Goal: Task Accomplishment & Management: Manage account settings

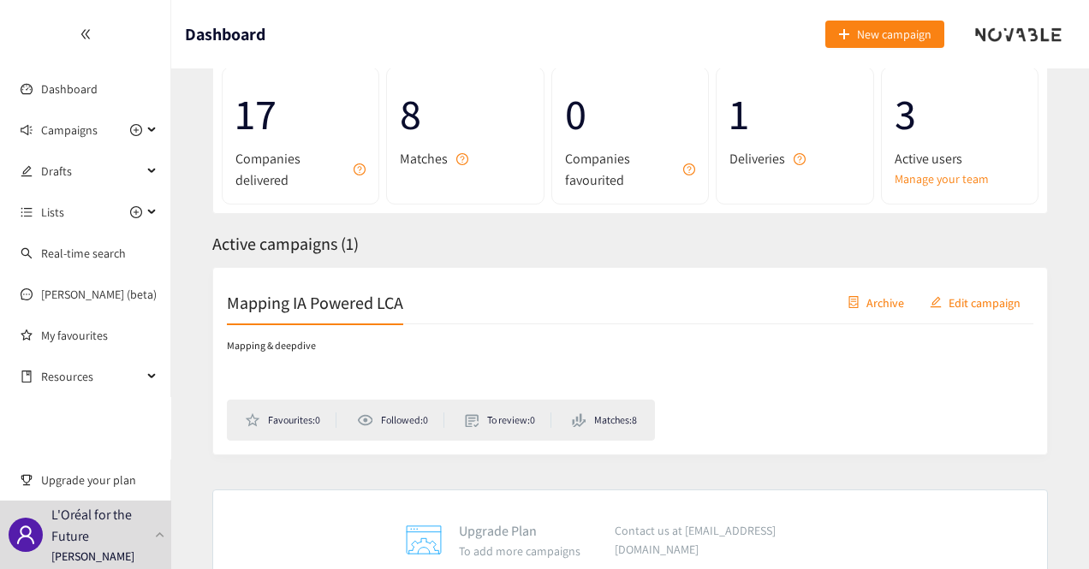
scroll to position [80, 0]
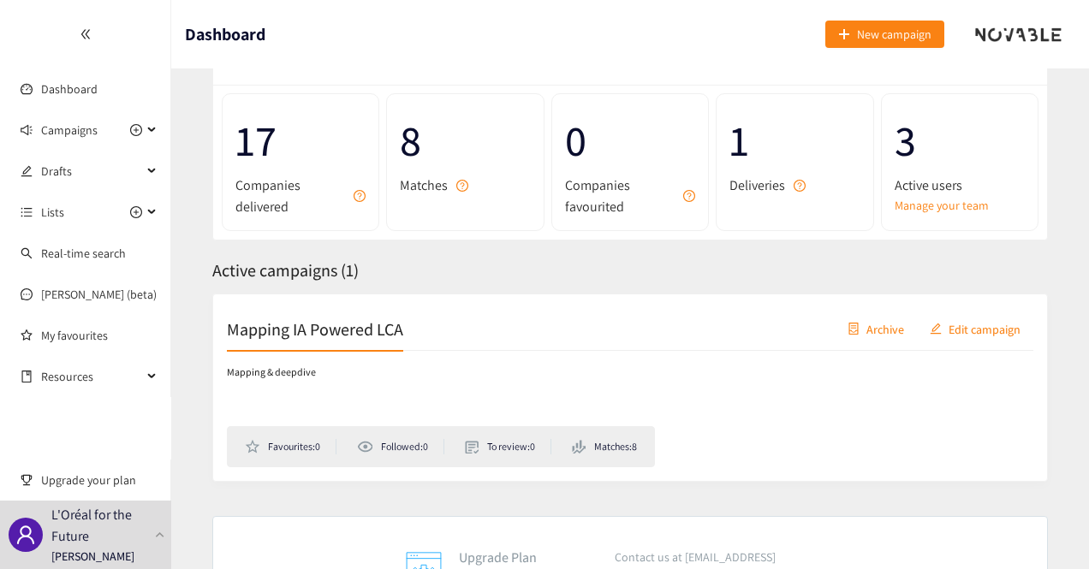
click at [358, 330] on h2 "Mapping IA Powered LCA" at bounding box center [315, 329] width 176 height 24
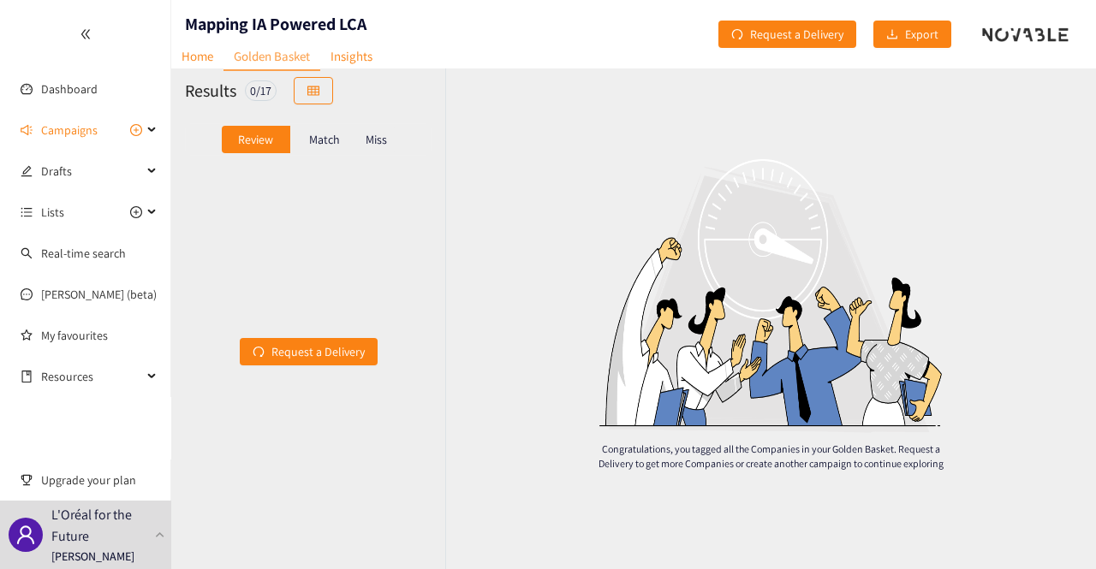
click at [322, 146] on div "Match" at bounding box center [324, 139] width 68 height 27
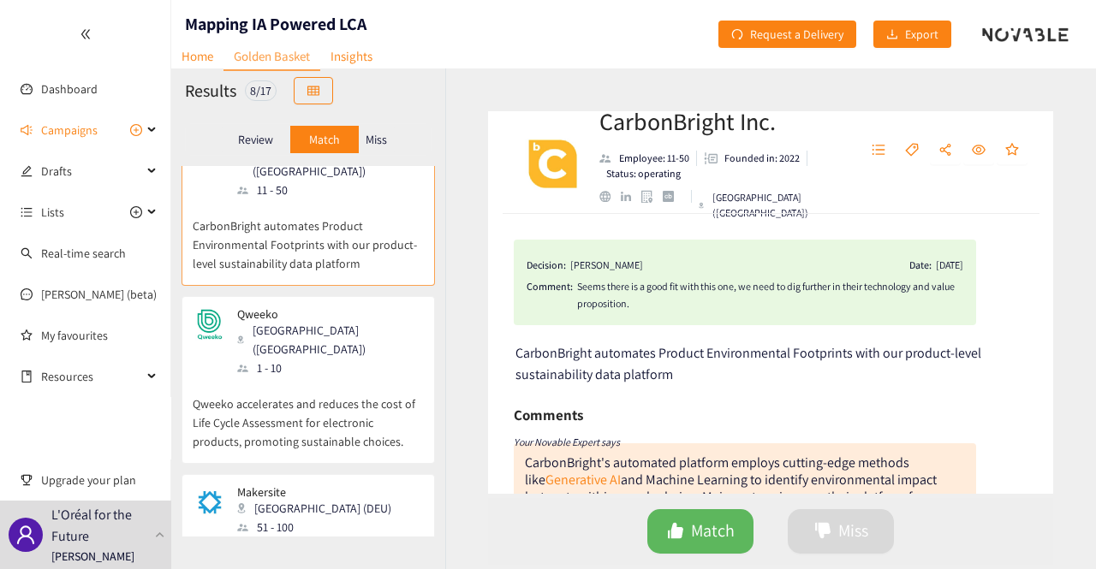
scroll to position [86, 0]
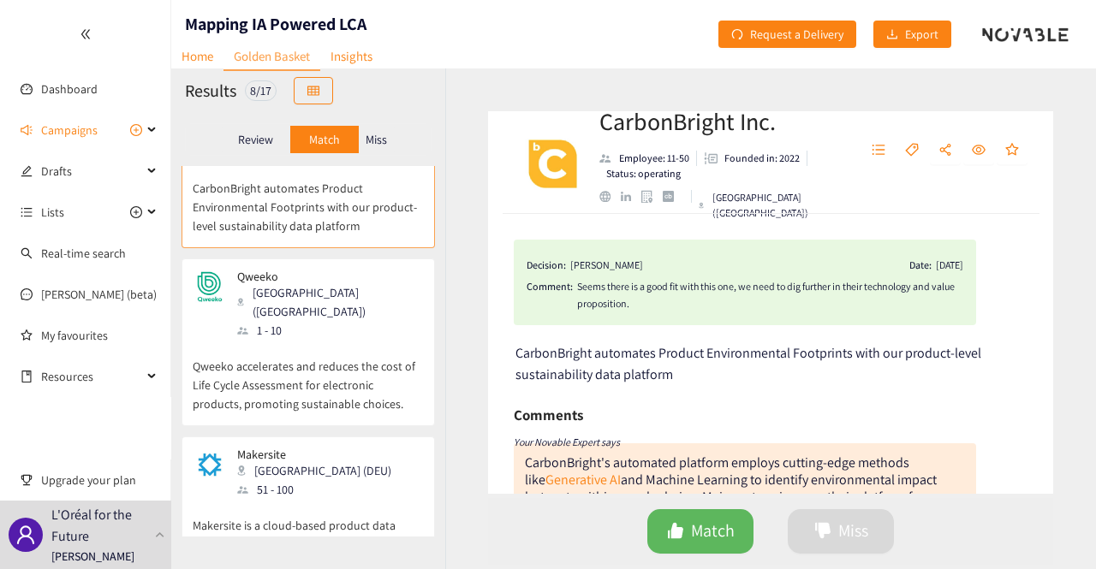
click at [306, 341] on p "Qweeko accelerates and reduces the cost of Life Cycle Assessment for electronic…" at bounding box center [308, 377] width 231 height 74
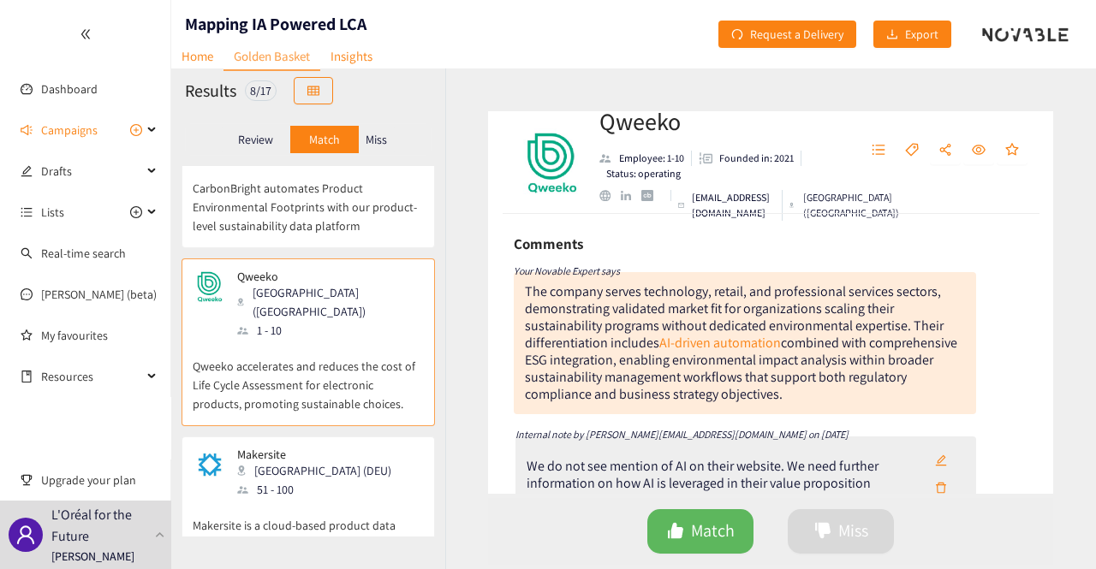
scroll to position [0, 0]
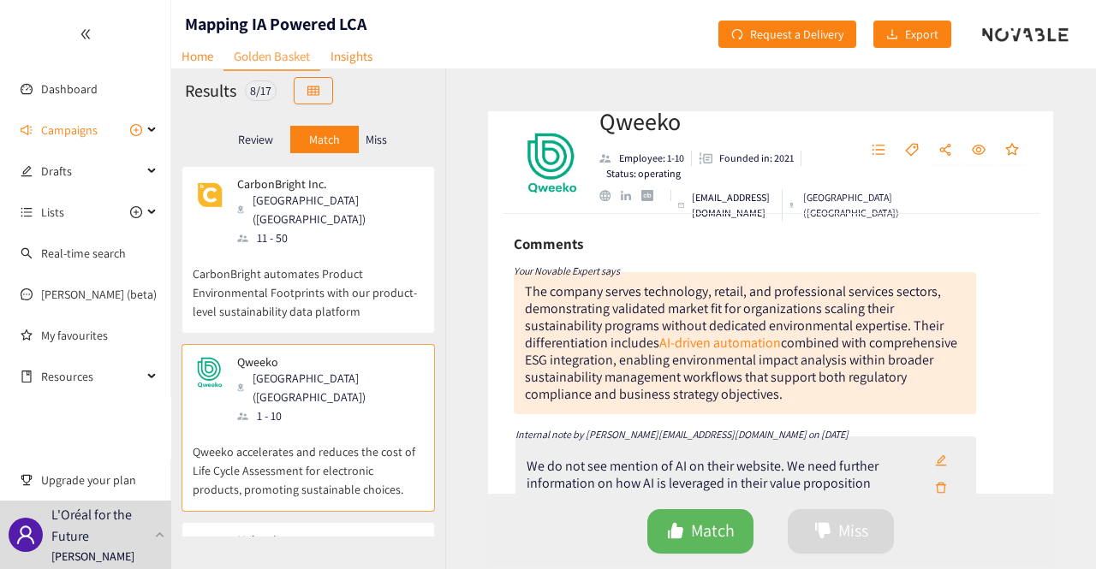
click at [333, 274] on p "CarbonBright automates Product Environmental Footprints with our product-level …" at bounding box center [308, 284] width 231 height 74
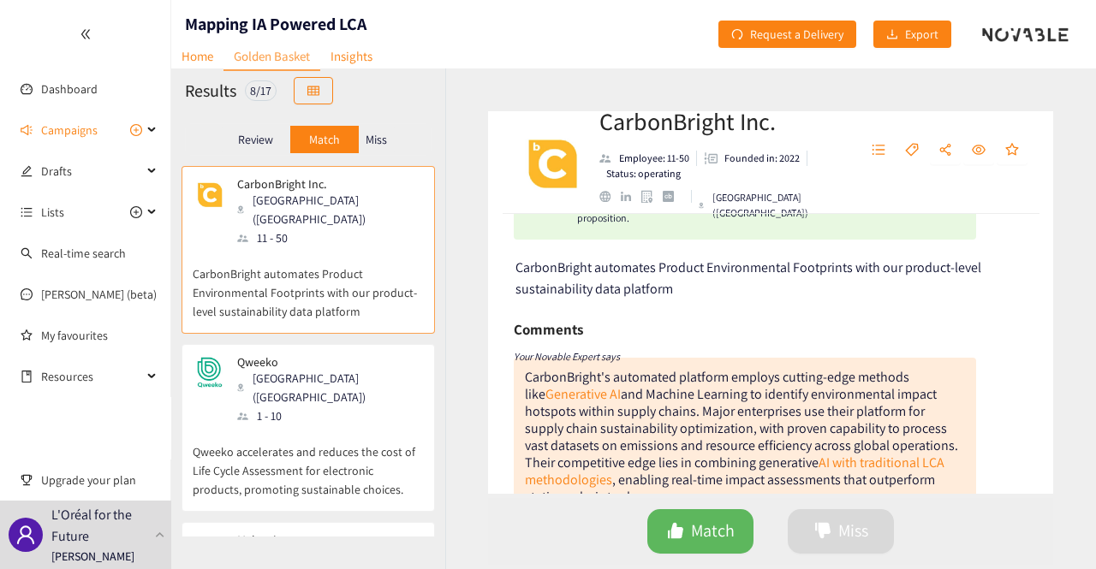
scroll to position [171, 0]
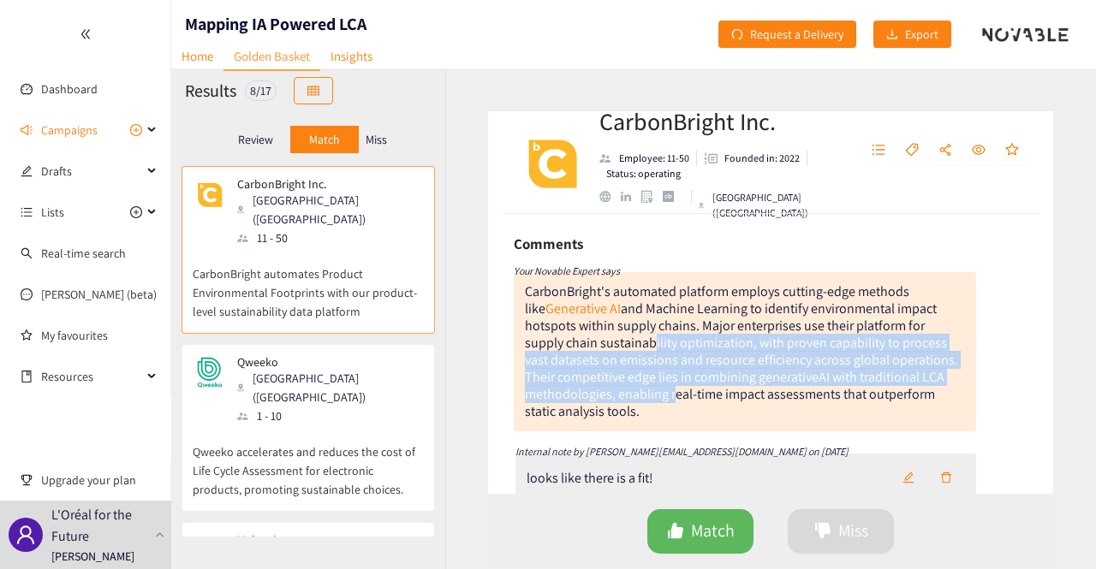
drag, startPoint x: 673, startPoint y: 391, endPoint x: 649, endPoint y: 348, distance: 49.1
click at [649, 348] on div "CarbonBright's automated platform employs cutting-edge methods like Generative …" at bounding box center [741, 352] width 433 height 138
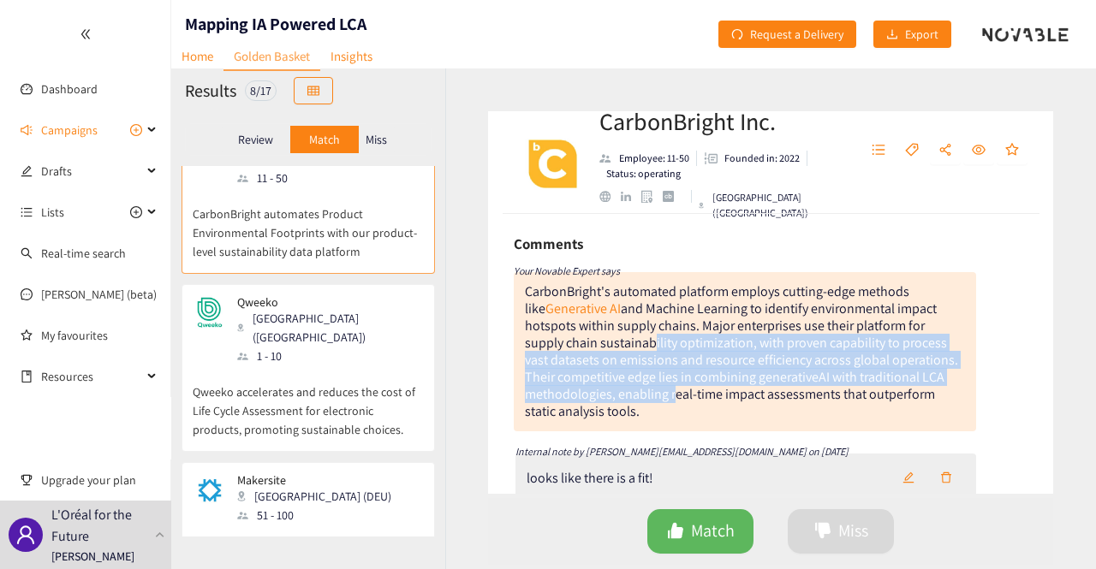
scroll to position [86, 0]
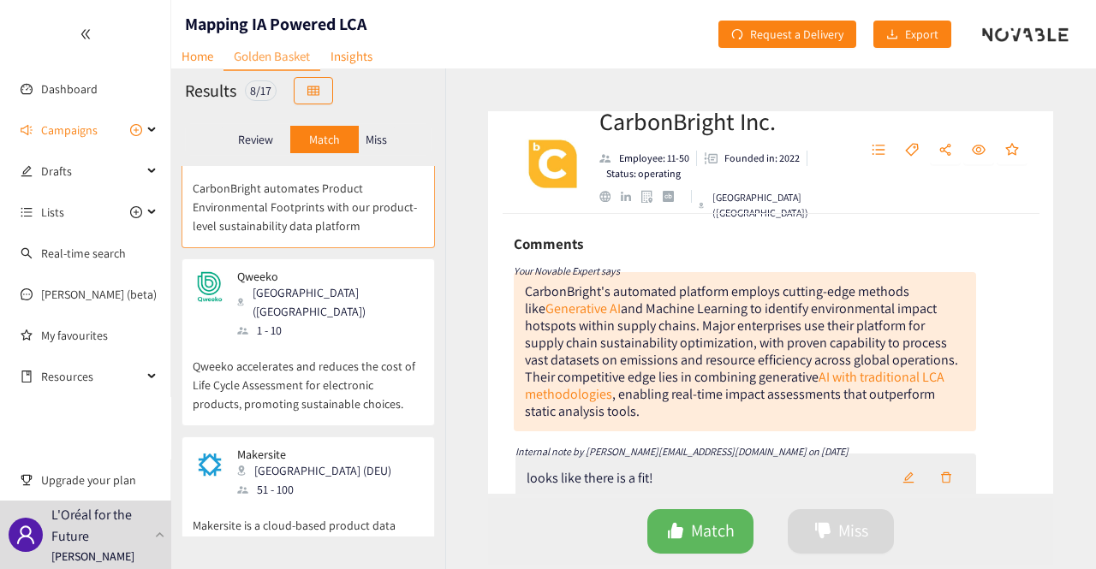
click at [324, 340] on p "Qweeko accelerates and reduces the cost of Life Cycle Assessment for electronic…" at bounding box center [308, 377] width 231 height 74
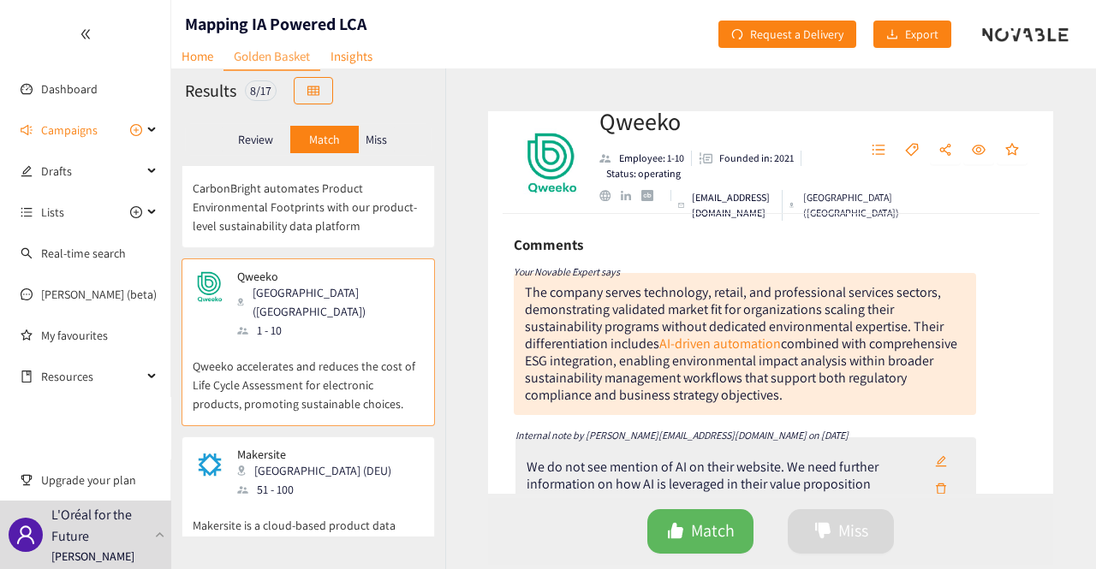
scroll to position [171, 0]
drag, startPoint x: 784, startPoint y: 396, endPoint x: 747, endPoint y: 314, distance: 90.0
click at [747, 314] on div "The company serves technology, retail, and professional services sectors, demon…" at bounding box center [745, 343] width 462 height 142
click at [746, 314] on div "The company serves technology, retail, and professional services sectors, demon…" at bounding box center [741, 343] width 432 height 121
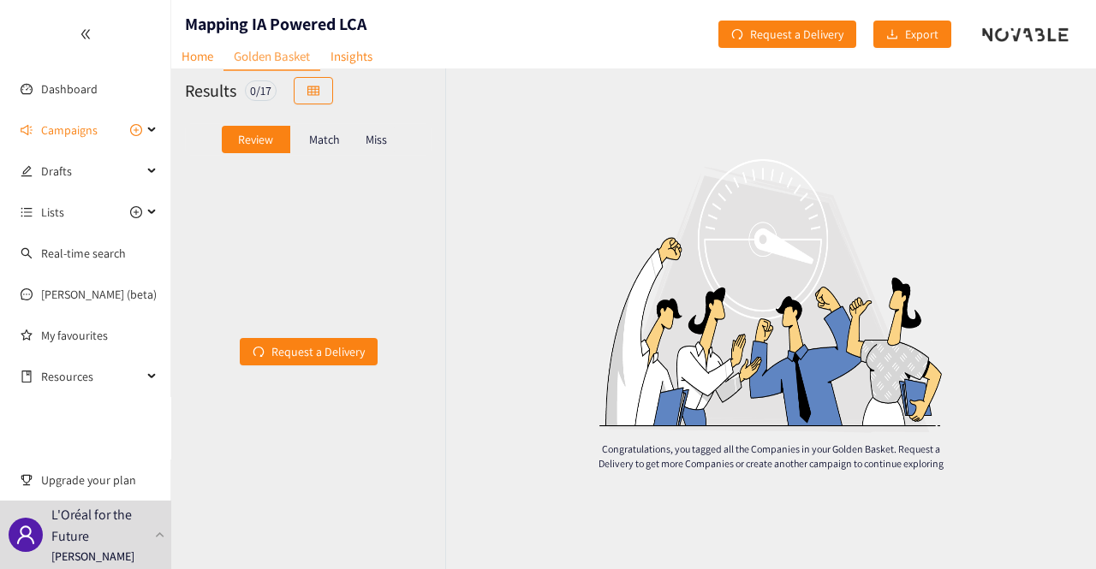
click at [329, 134] on p "Match" at bounding box center [324, 140] width 31 height 14
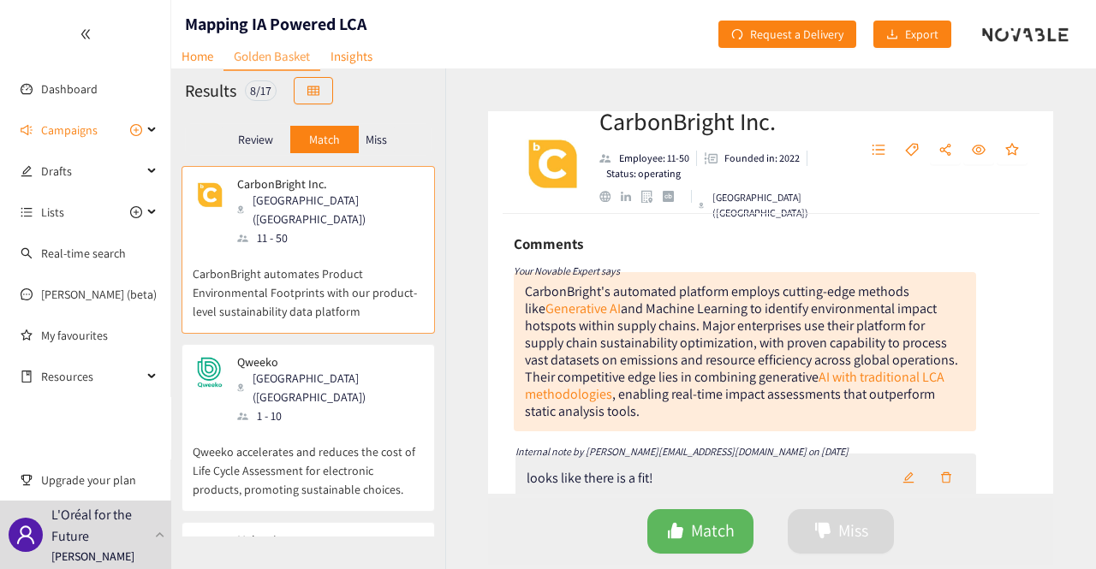
drag, startPoint x: 616, startPoint y: 372, endPoint x: 777, endPoint y: 407, distance: 165.4
click at [777, 407] on div "CarbonBright's automated platform employs cutting-edge methods like Generative …" at bounding box center [745, 351] width 462 height 159
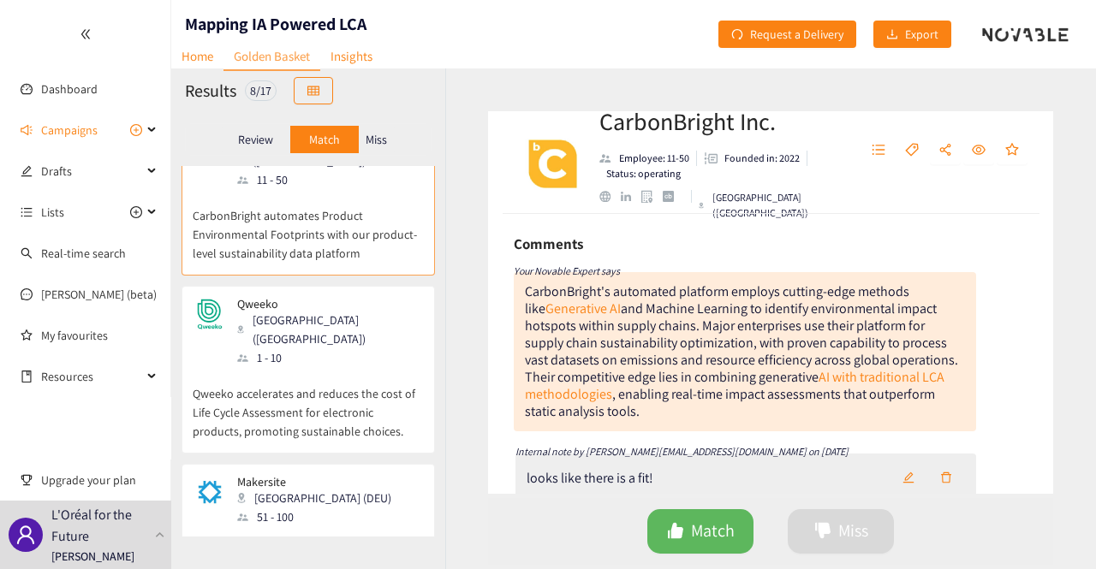
scroll to position [86, 0]
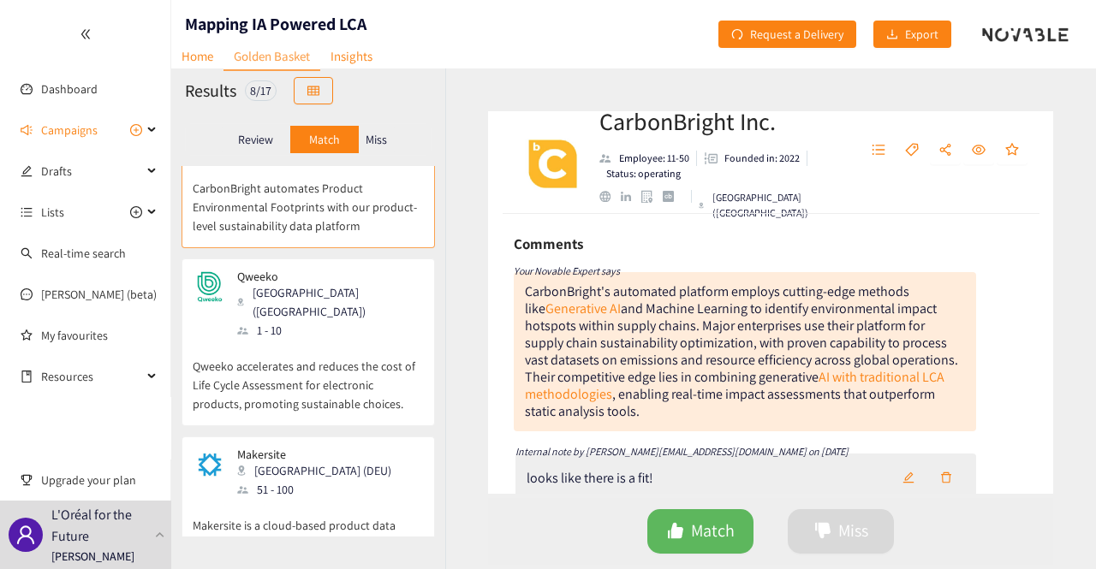
click at [348, 340] on p "Qweeko accelerates and reduces the cost of Life Cycle Assessment for electronic…" at bounding box center [308, 377] width 231 height 74
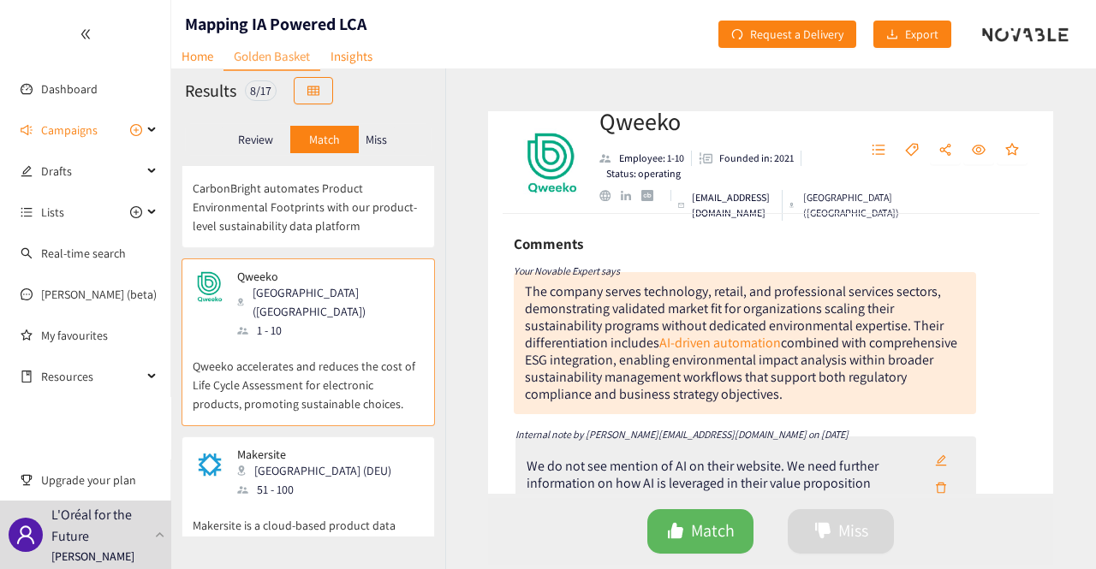
scroll to position [171, 0]
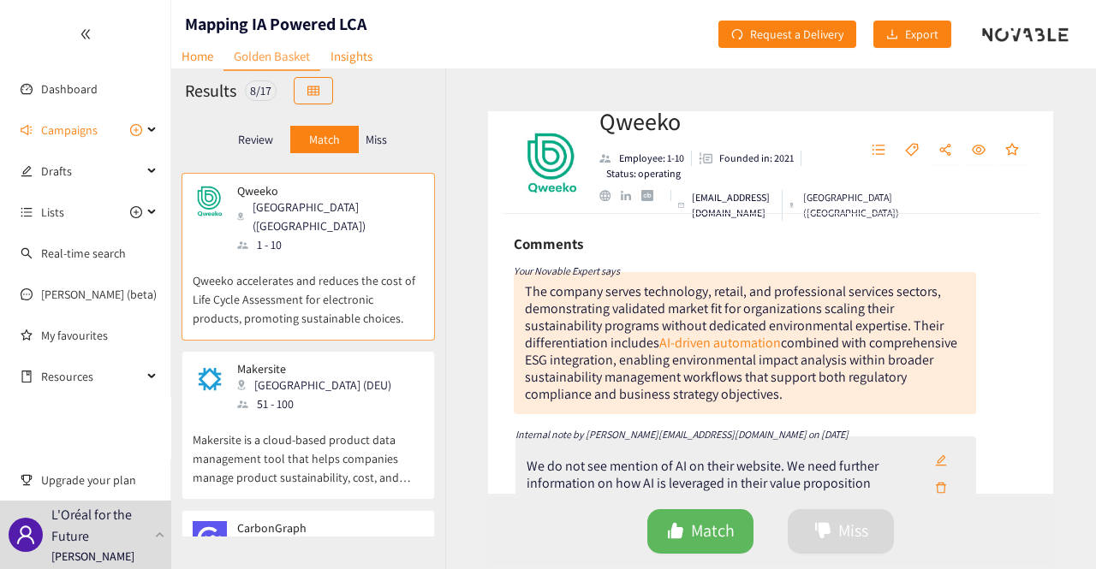
click at [342, 362] on div "Makersite Stuttgart (DEU) 51 - 100" at bounding box center [308, 387] width 231 height 51
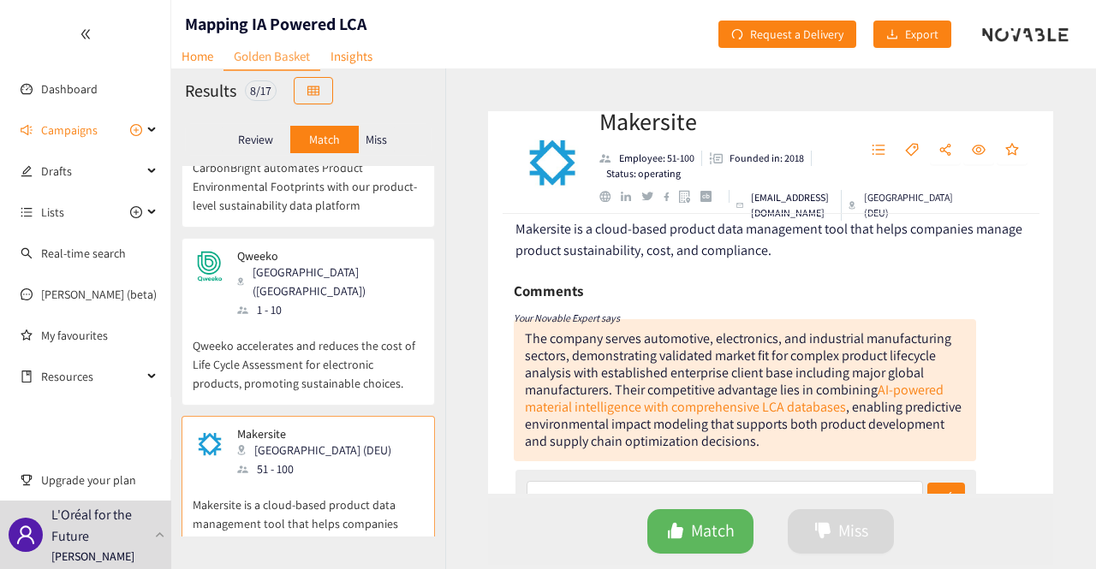
scroll to position [0, 0]
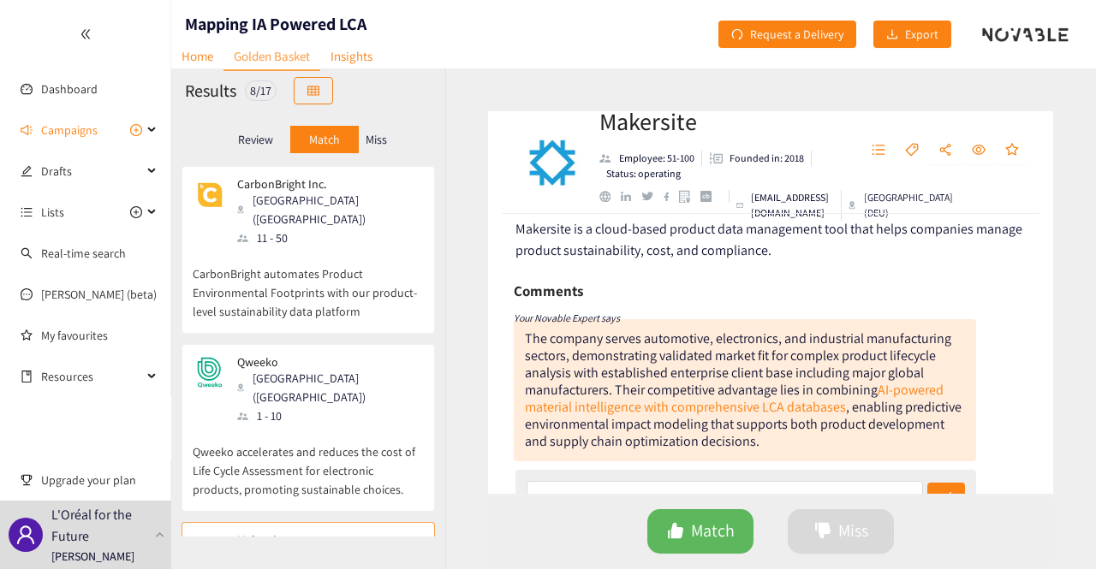
click at [372, 271] on p "CarbonBright automates Product Environmental Footprints with our product-level …" at bounding box center [308, 284] width 231 height 74
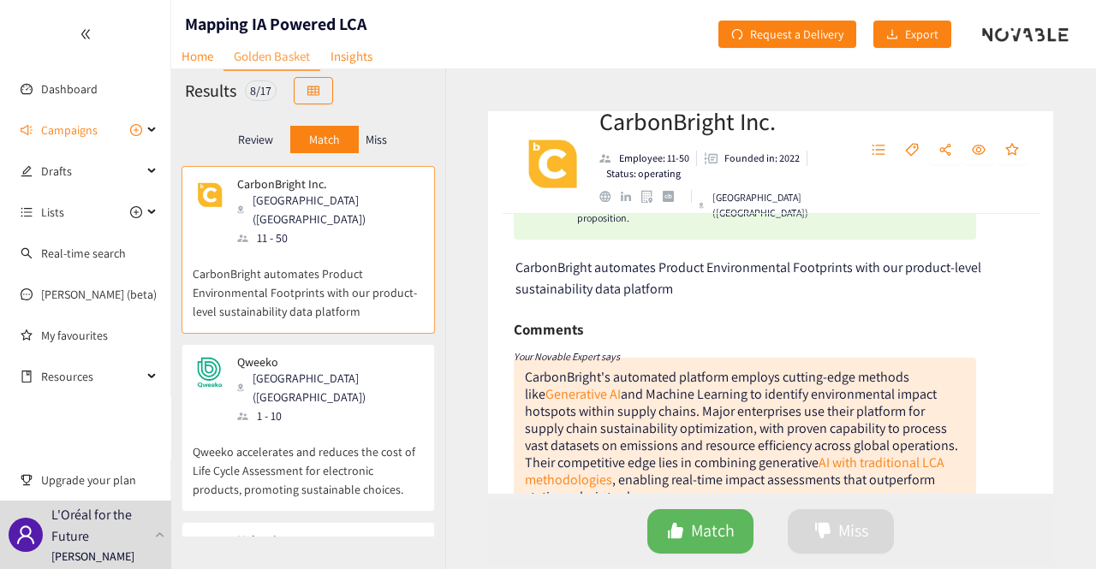
scroll to position [171, 0]
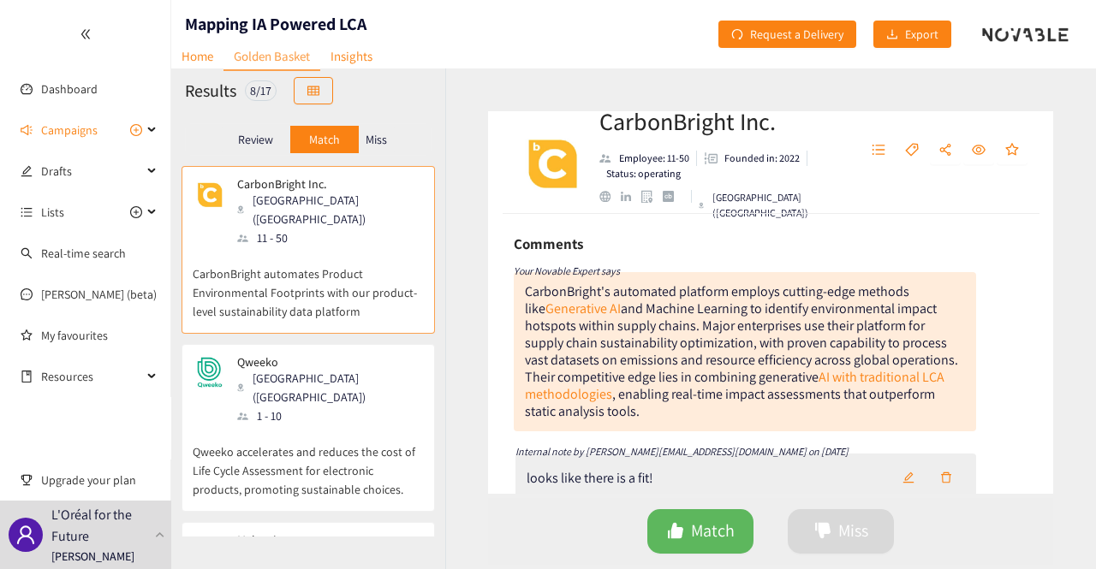
click at [325, 355] on div "Qweeko Paris (FRA) 1 - 10" at bounding box center [308, 390] width 231 height 70
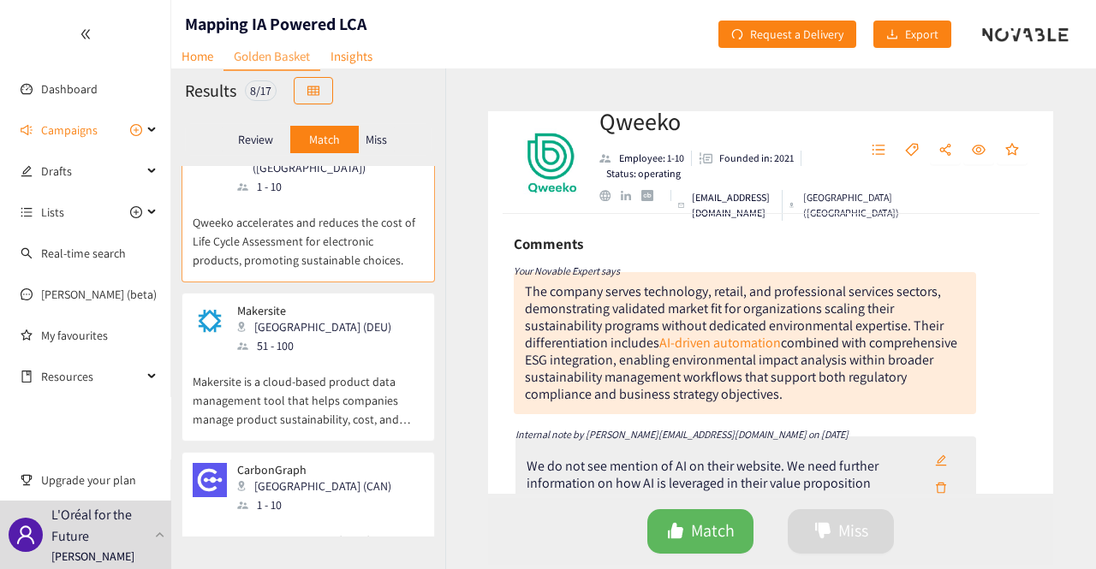
scroll to position [257, 0]
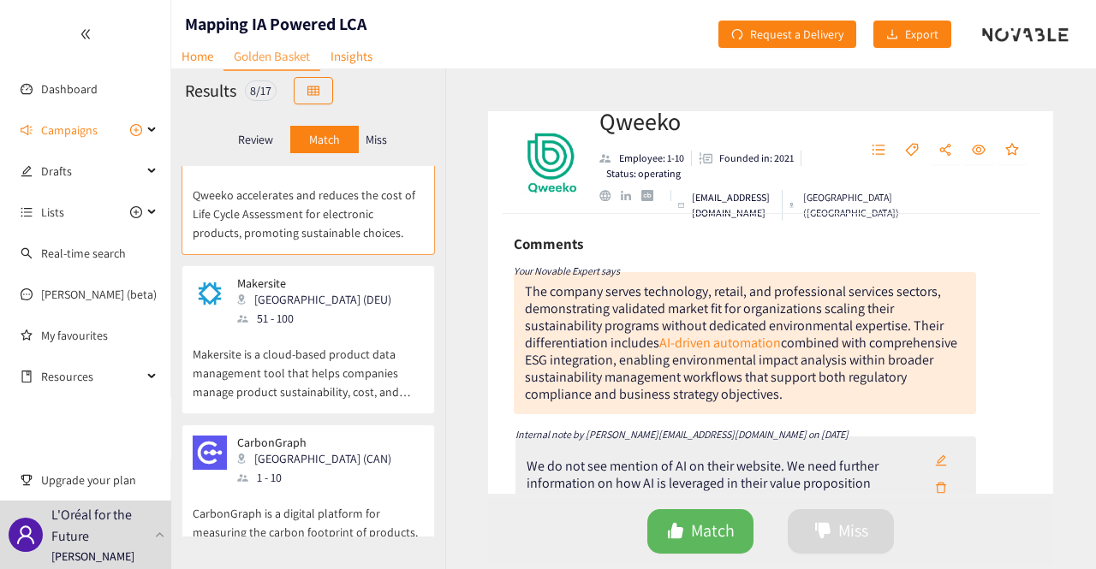
click at [354, 328] on p "Makersite is a cloud-based product data management tool that helps companies ma…" at bounding box center [308, 365] width 231 height 74
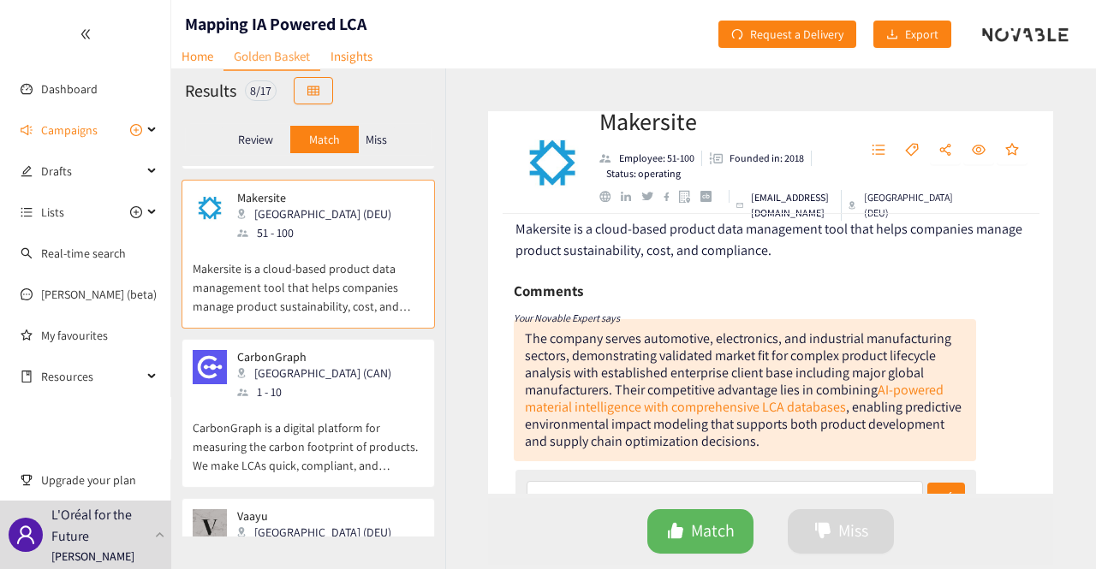
scroll to position [428, 0]
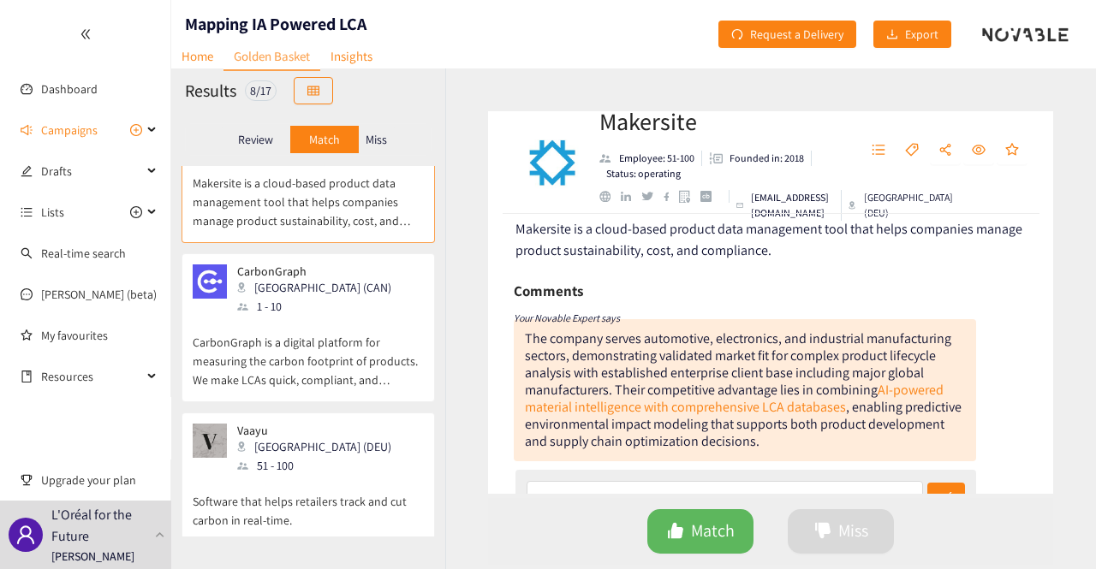
click at [378, 316] on p "CarbonGraph is a digital platform for measuring the carbon footprint of product…" at bounding box center [308, 353] width 231 height 74
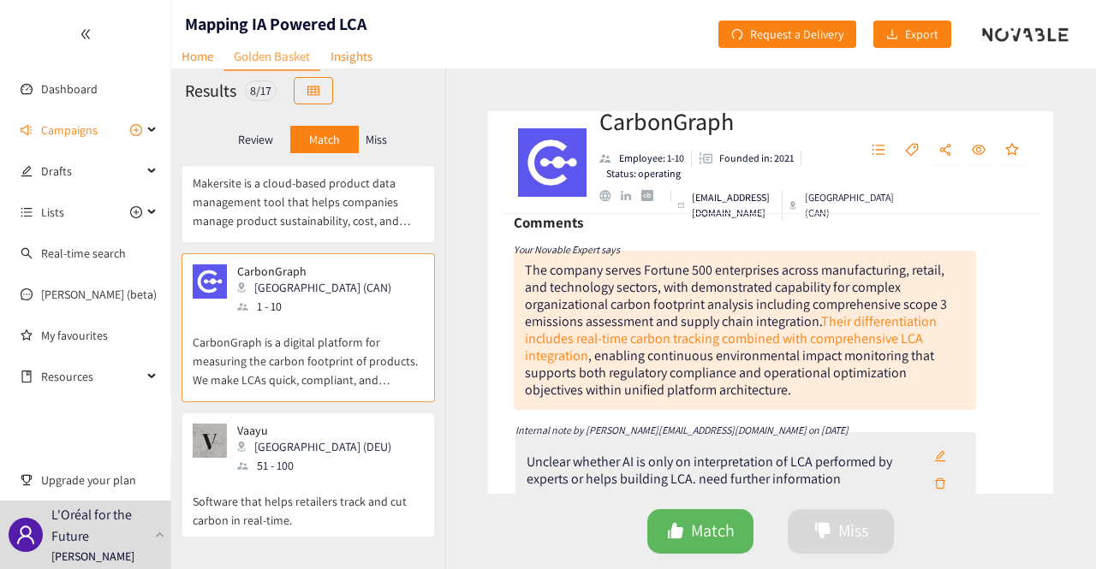
scroll to position [171, 0]
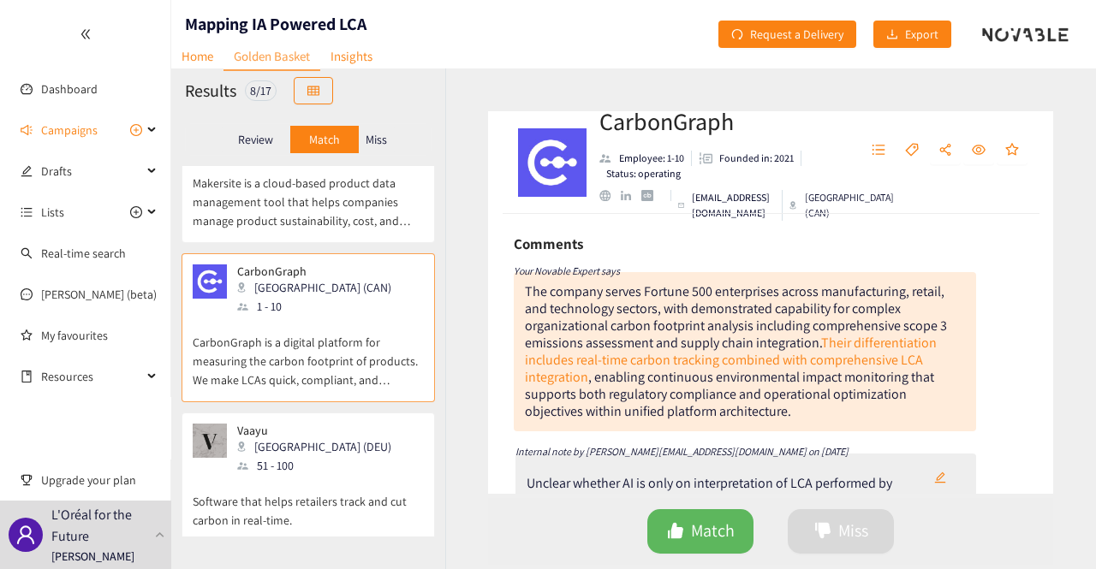
click at [314, 425] on div "Vaayu Berlin (DEU) 51 - 100" at bounding box center [308, 449] width 231 height 51
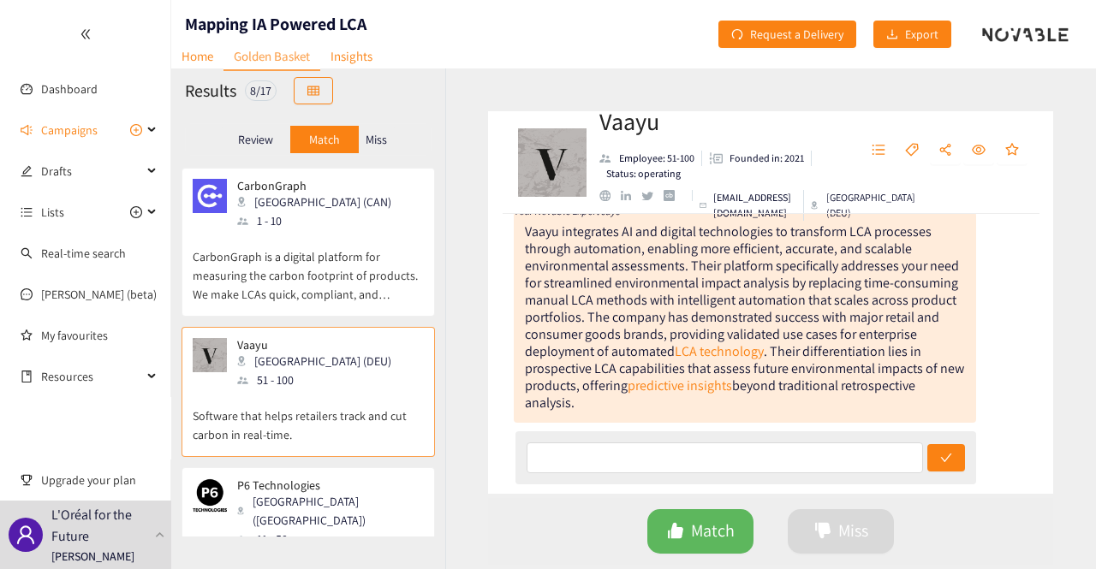
scroll to position [685, 0]
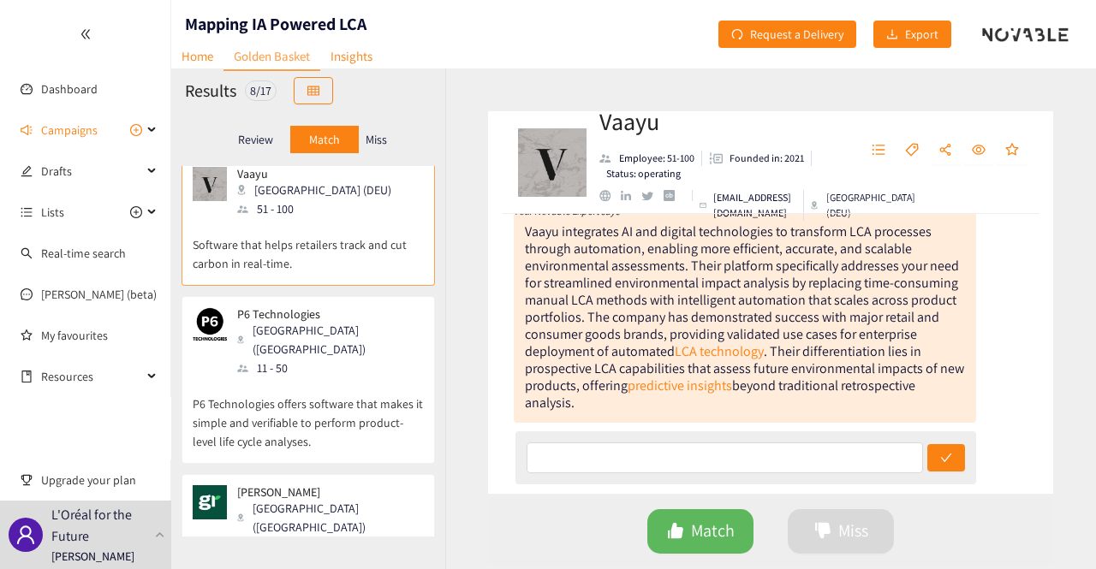
click at [305, 378] on p "P6 Technologies offers software that makes it simple and verifiable to perform …" at bounding box center [308, 415] width 231 height 74
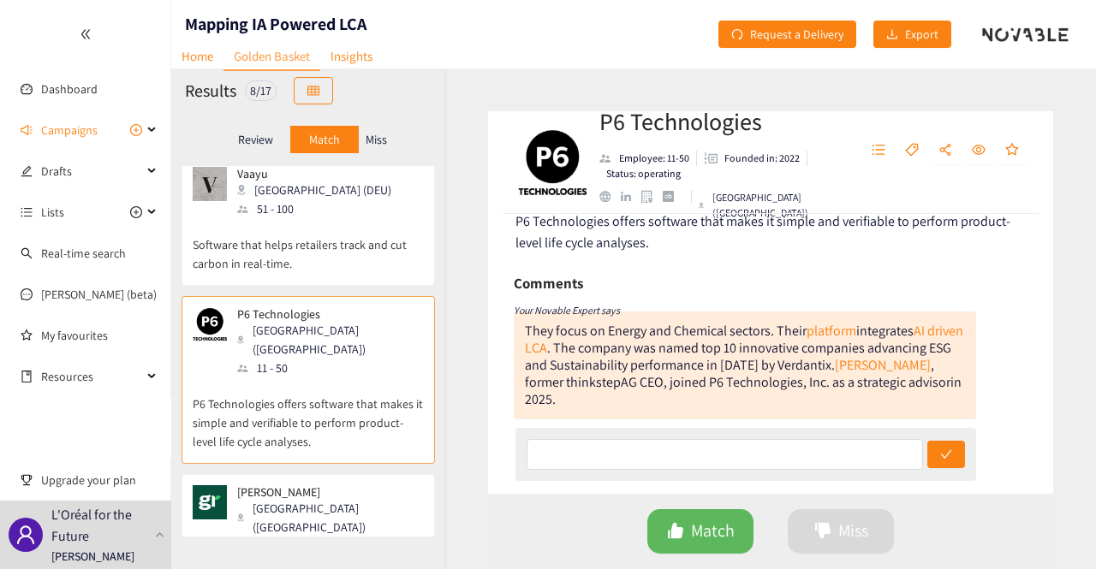
scroll to position [171, 0]
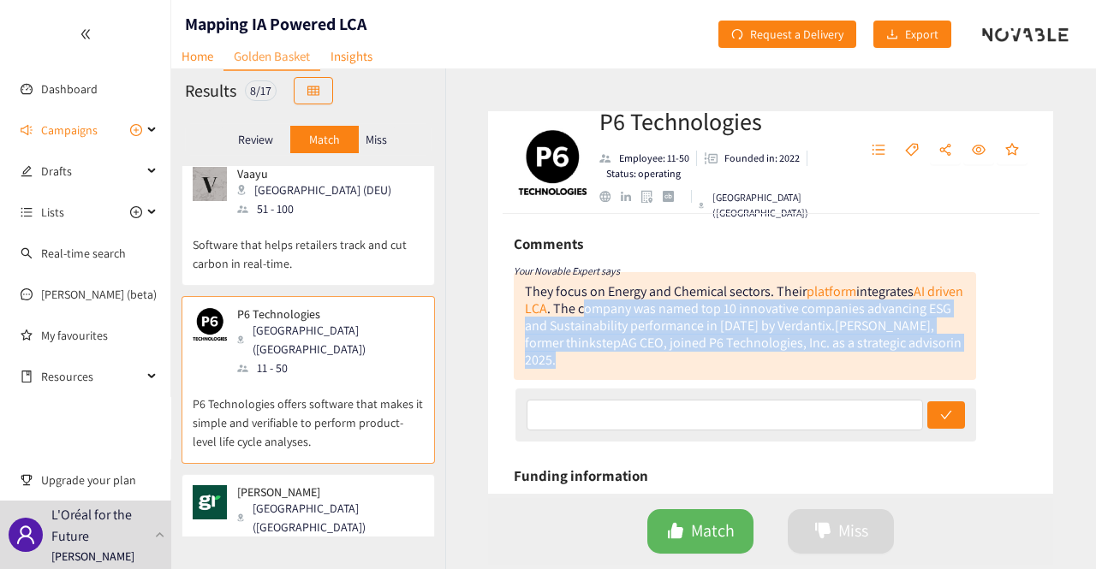
drag, startPoint x: 627, startPoint y: 362, endPoint x: 621, endPoint y: 311, distance: 51.7
click at [621, 311] on div "They focus on Energy and Chemical sectors. Their platform integrates AI driven …" at bounding box center [745, 326] width 462 height 108
click at [621, 311] on div "They focus on Energy and Chemical sectors. Their platform integrates AI driven …" at bounding box center [744, 326] width 438 height 86
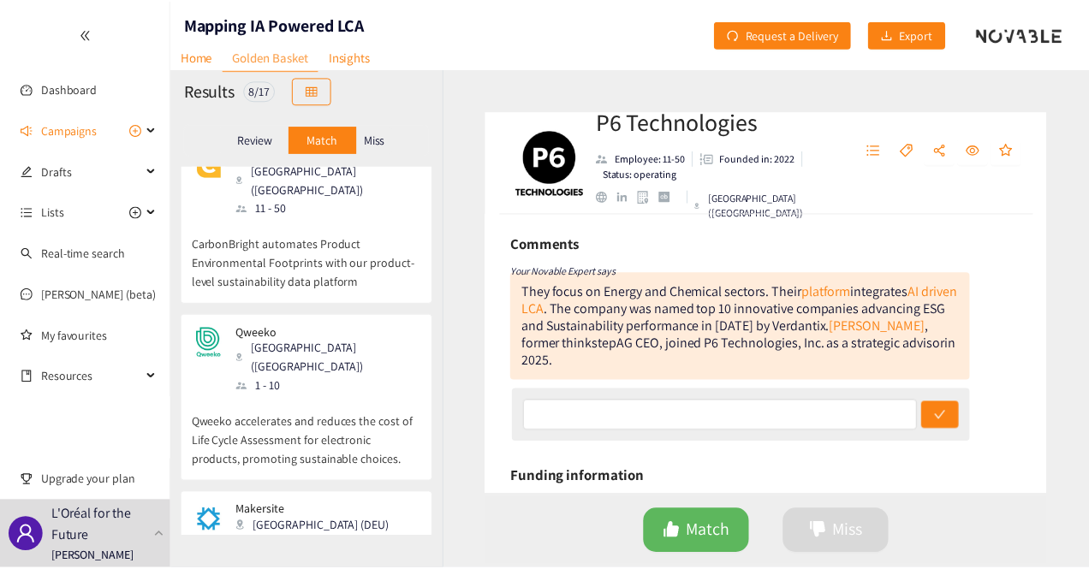
scroll to position [0, 0]
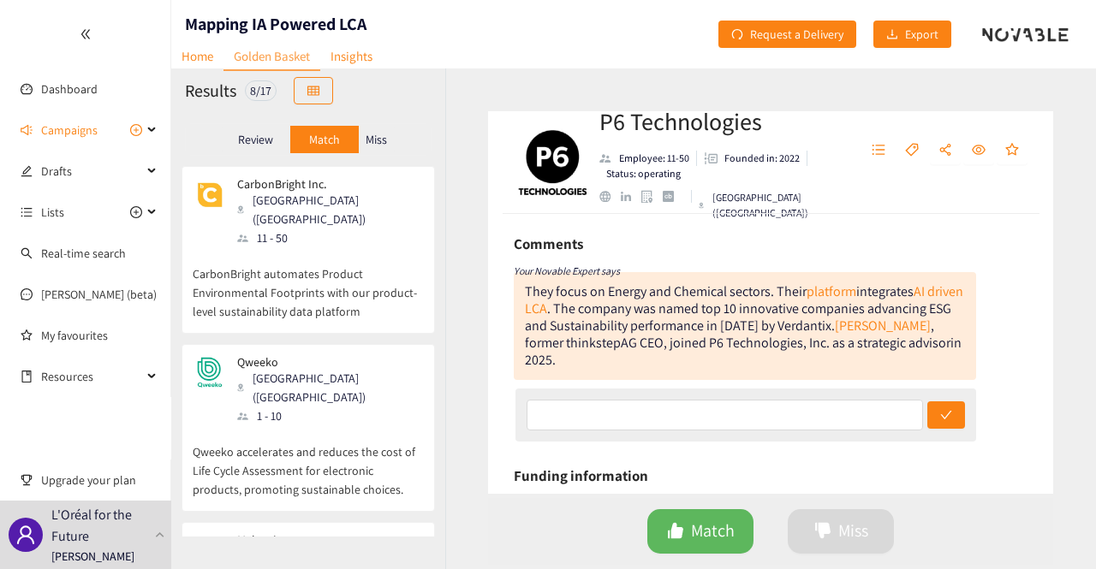
click at [497, 540] on div "Match Miss" at bounding box center [770, 531] width 565 height 67
click at [810, 27] on span "Request a Delivery" at bounding box center [796, 34] width 93 height 19
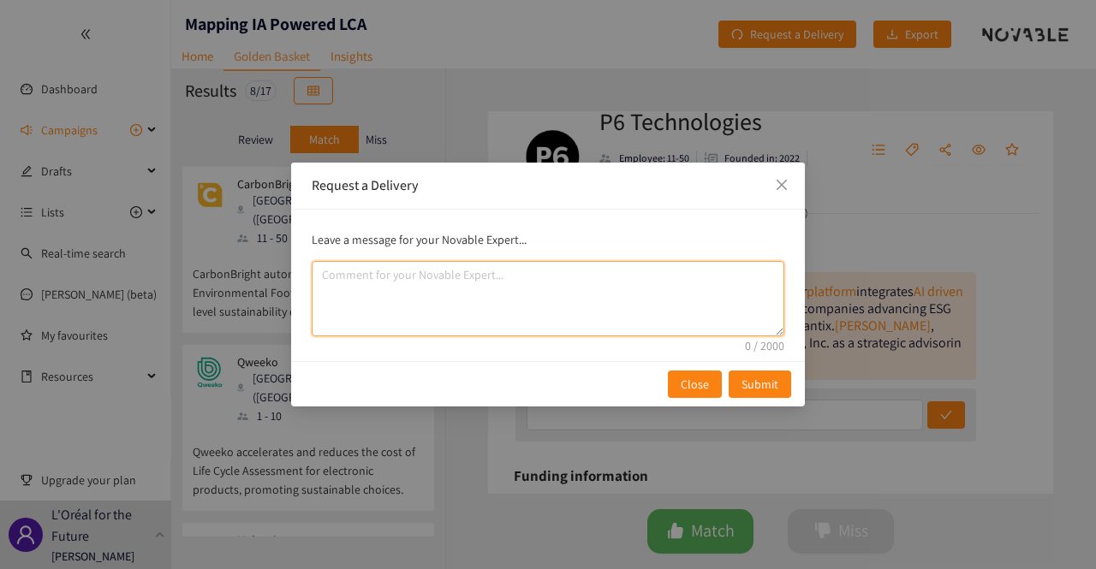
click at [411, 278] on textarea "comment" at bounding box center [548, 298] width 473 height 75
drag, startPoint x: 777, startPoint y: 334, endPoint x: 777, endPoint y: 319, distance: 14.6
click at [777, 319] on textarea "comment" at bounding box center [548, 298] width 473 height 75
click at [497, 290] on textarea "comment" at bounding box center [548, 298] width 473 height 75
type textarea "As discussed with Thibault"
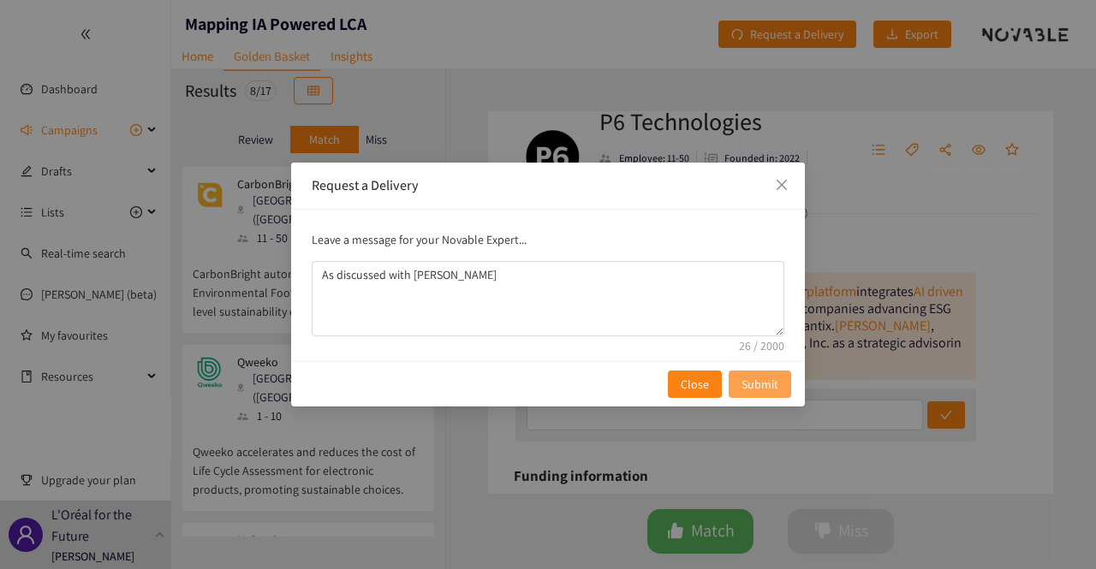
click at [753, 386] on span "Submit" at bounding box center [759, 384] width 37 height 19
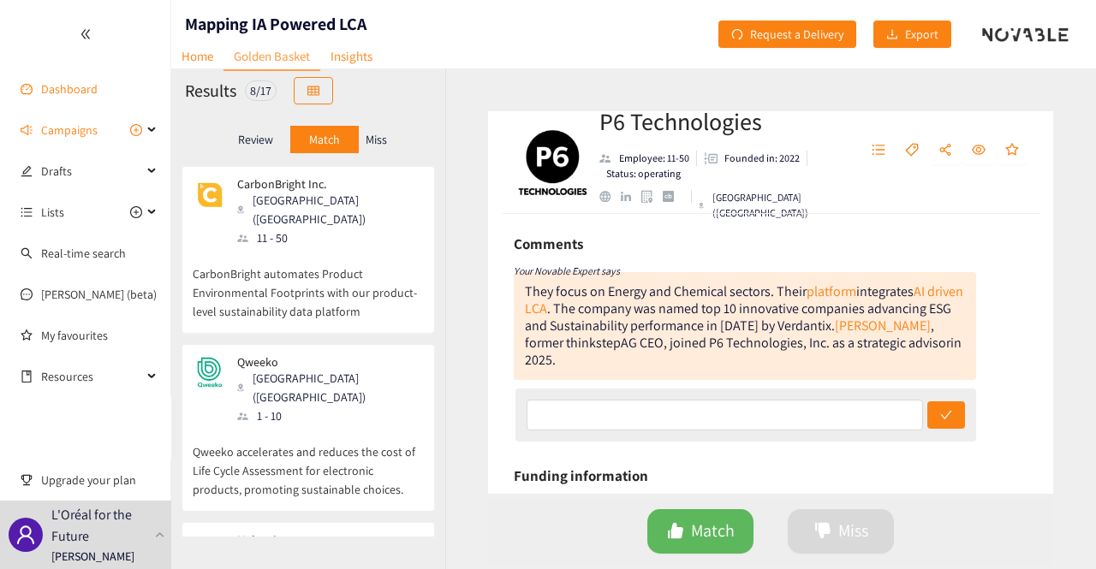
click at [80, 93] on link "Dashboard" at bounding box center [69, 88] width 57 height 15
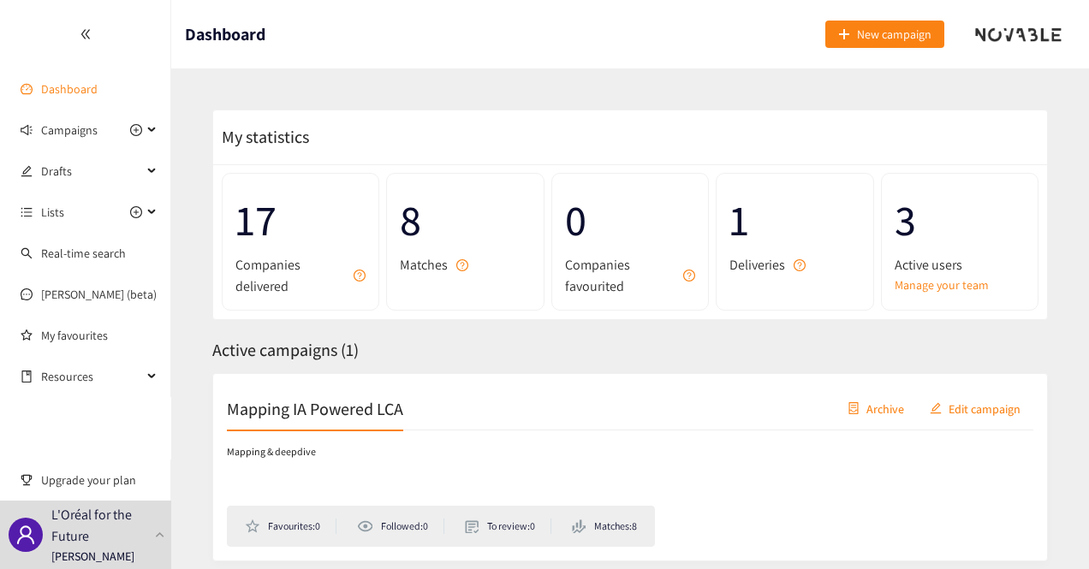
click at [73, 91] on link "Dashboard" at bounding box center [69, 88] width 57 height 15
click at [959, 284] on link "Manage your team" at bounding box center [960, 285] width 130 height 19
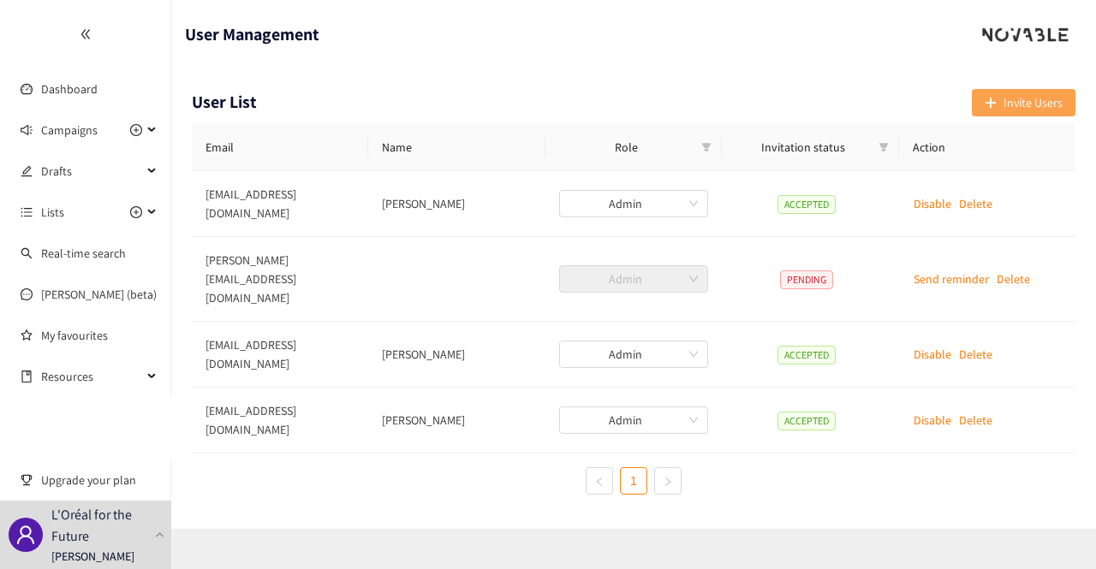
click at [1002, 104] on button "Invite Users" at bounding box center [1024, 102] width 104 height 27
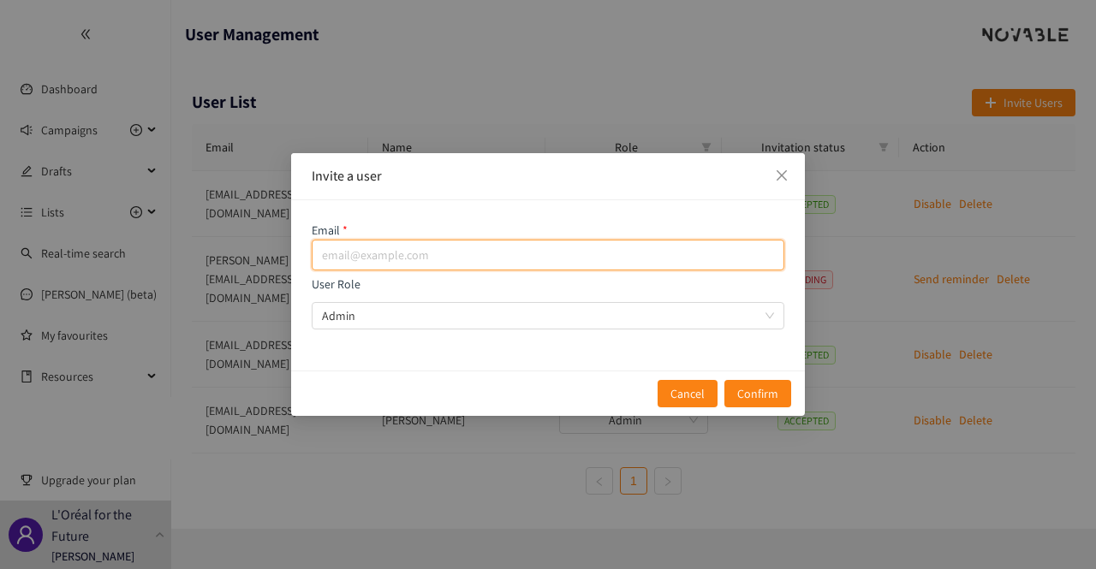
click at [518, 241] on input "email" at bounding box center [548, 255] width 473 height 31
click at [673, 320] on span "Admin" at bounding box center [548, 316] width 452 height 26
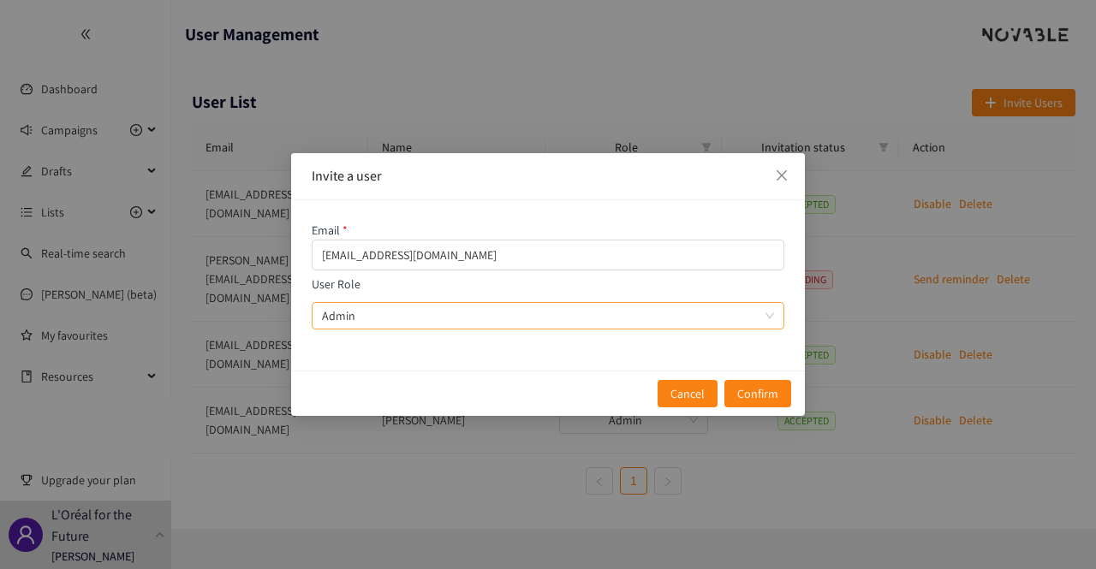
click at [673, 320] on input "User Role Admin" at bounding box center [542, 316] width 440 height 26
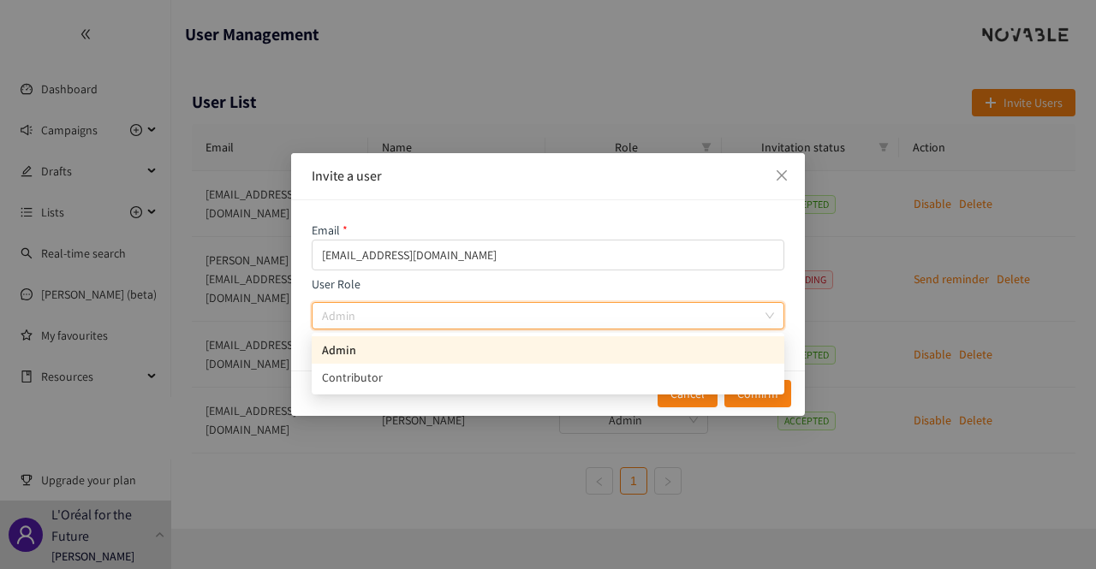
click at [673, 320] on span "Admin" at bounding box center [548, 316] width 452 height 26
click at [673, 320] on input "User Role Admin" at bounding box center [542, 316] width 440 height 26
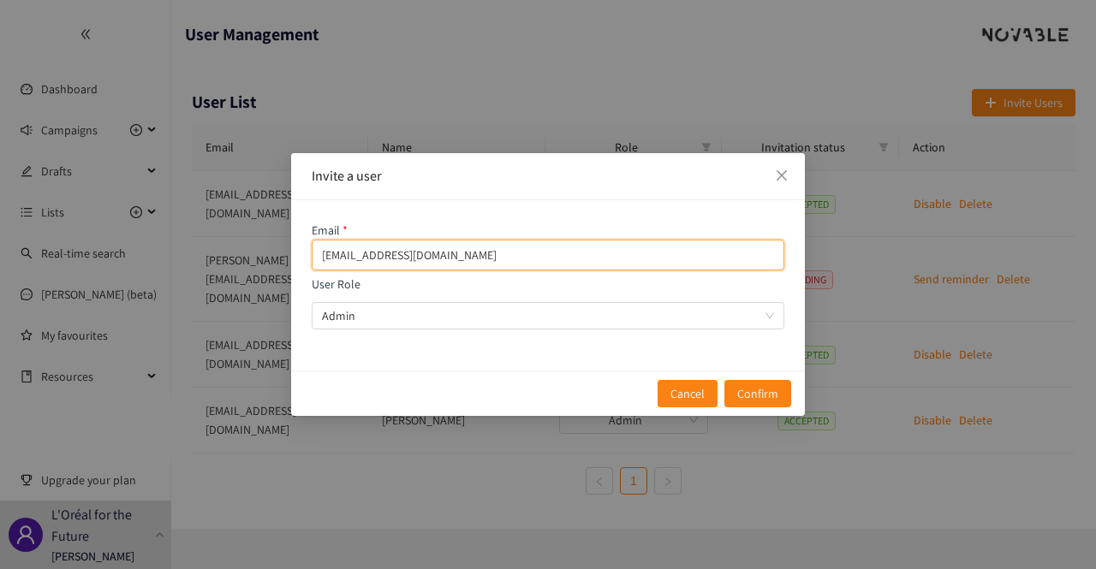
click at [372, 256] on input "florent.valschini@loreal.com" at bounding box center [548, 255] width 473 height 31
type input "florent.valeschini@loreal.com"
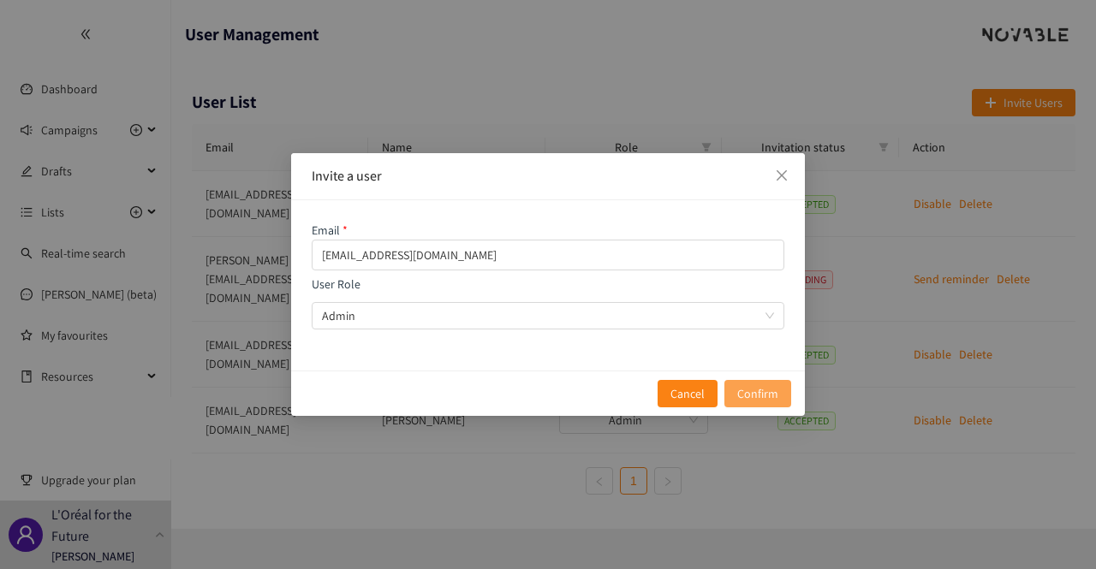
click at [733, 397] on button "Confirm" at bounding box center [757, 393] width 67 height 27
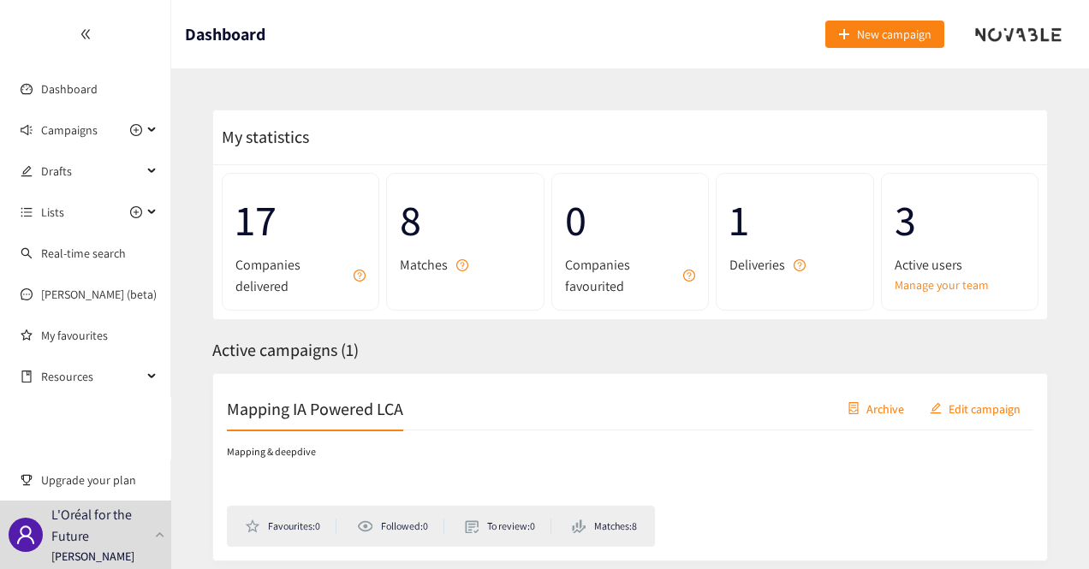
scroll to position [86, 0]
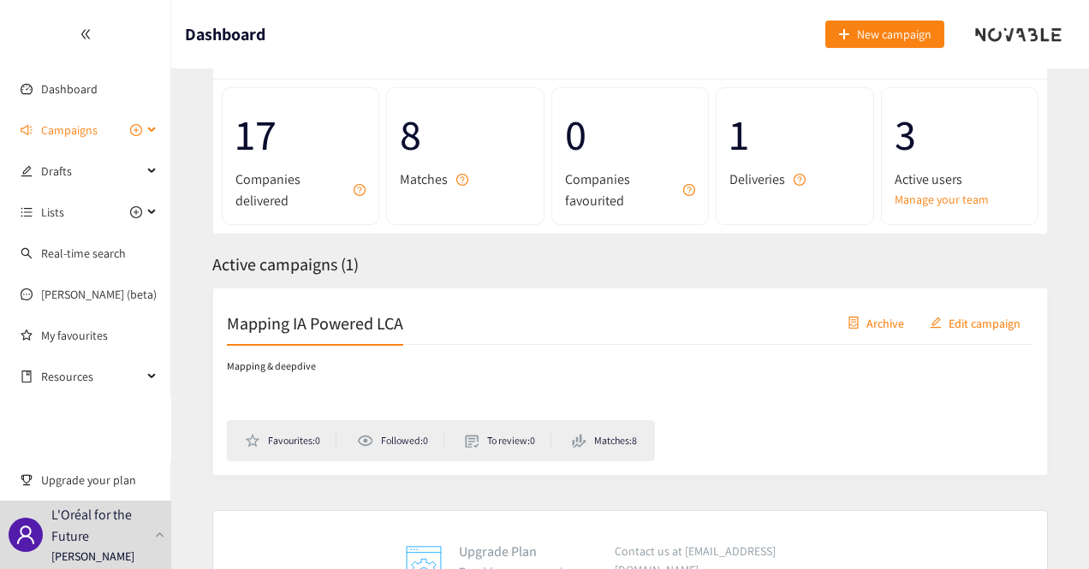
click at [75, 131] on span "Campaigns" at bounding box center [69, 130] width 57 height 34
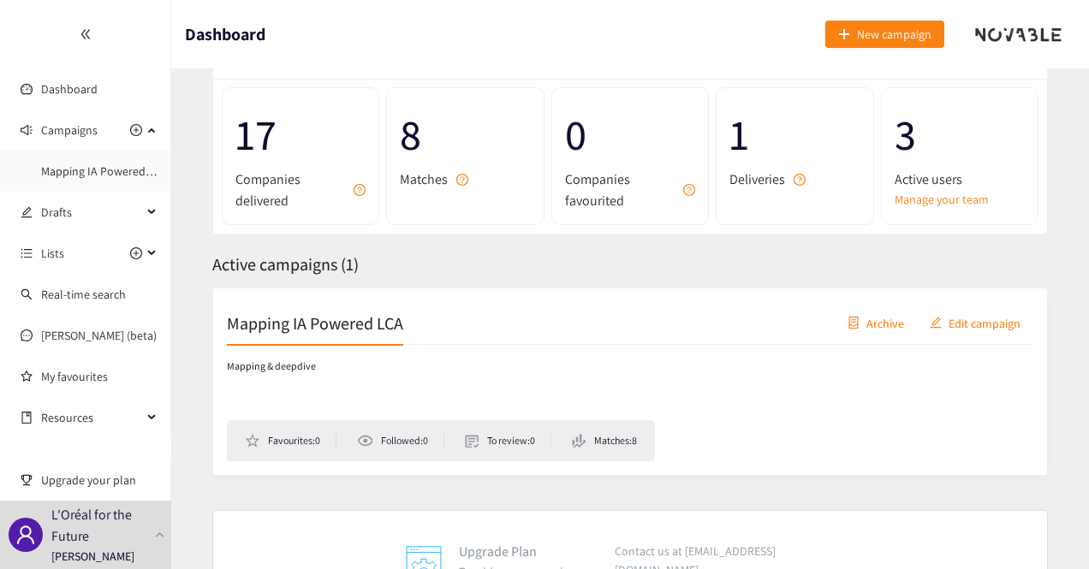
click at [306, 324] on h2 "Mapping IA Powered LCA" at bounding box center [315, 323] width 176 height 24
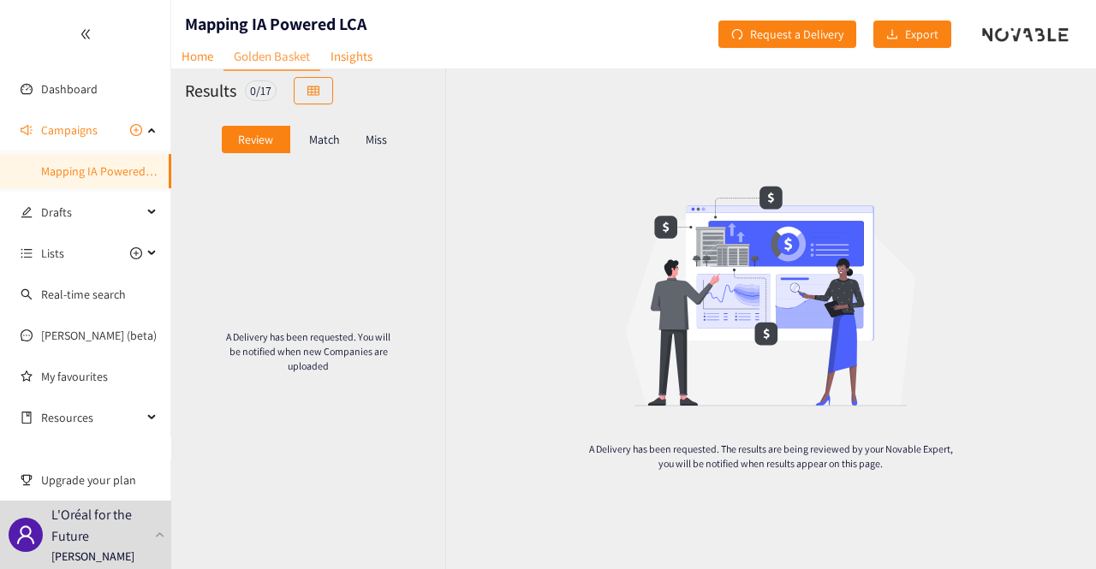
click at [312, 141] on p "Match" at bounding box center [324, 140] width 31 height 14
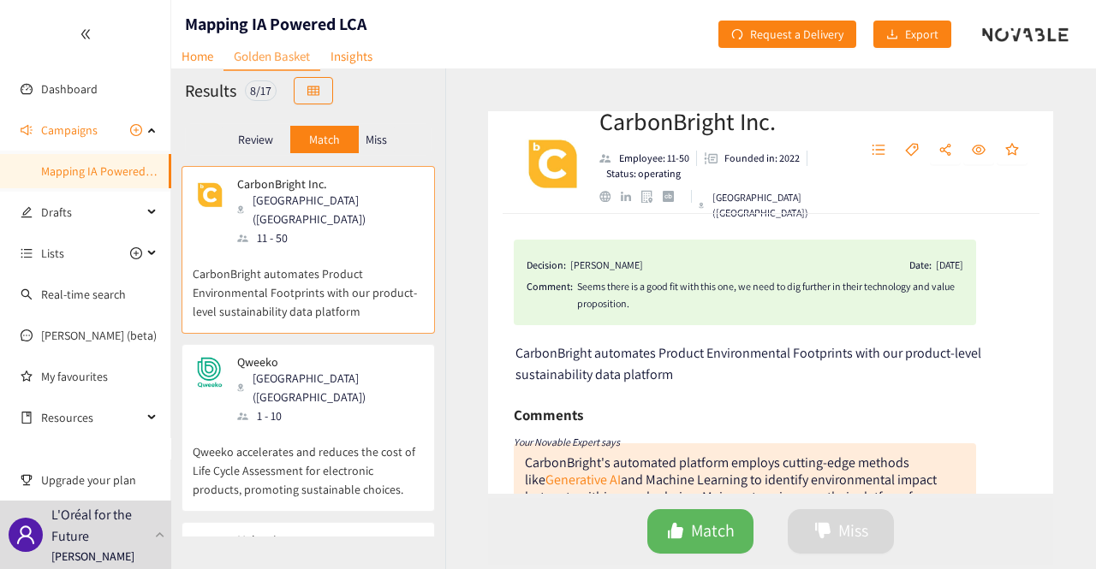
click at [305, 259] on p "CarbonBright automates Product Environmental Footprints with our product-level …" at bounding box center [308, 284] width 231 height 74
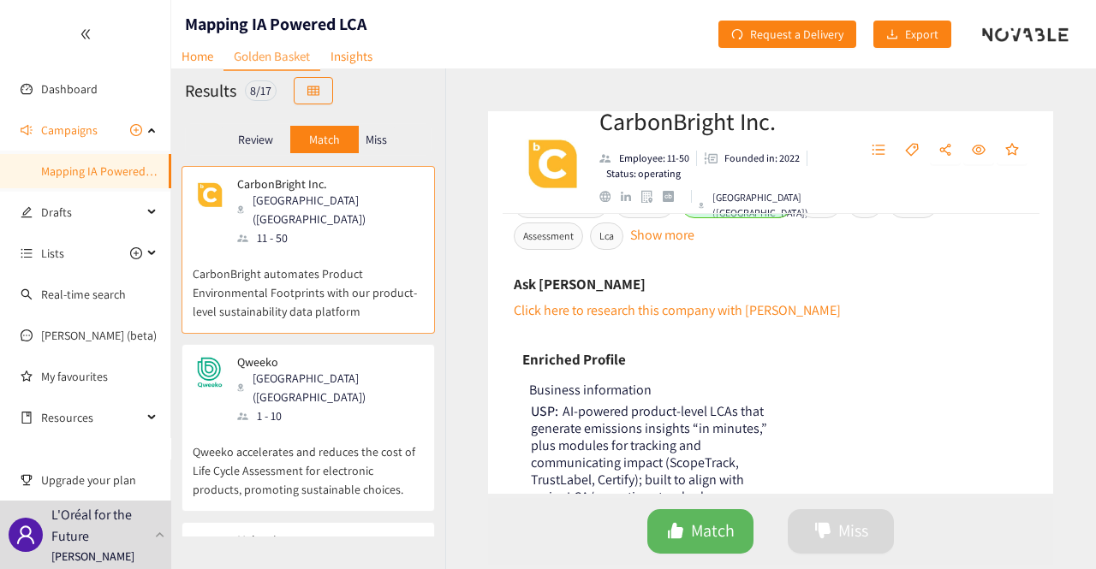
scroll to position [1027, 0]
